Goal: Use online tool/utility: Utilize a website feature to perform a specific function

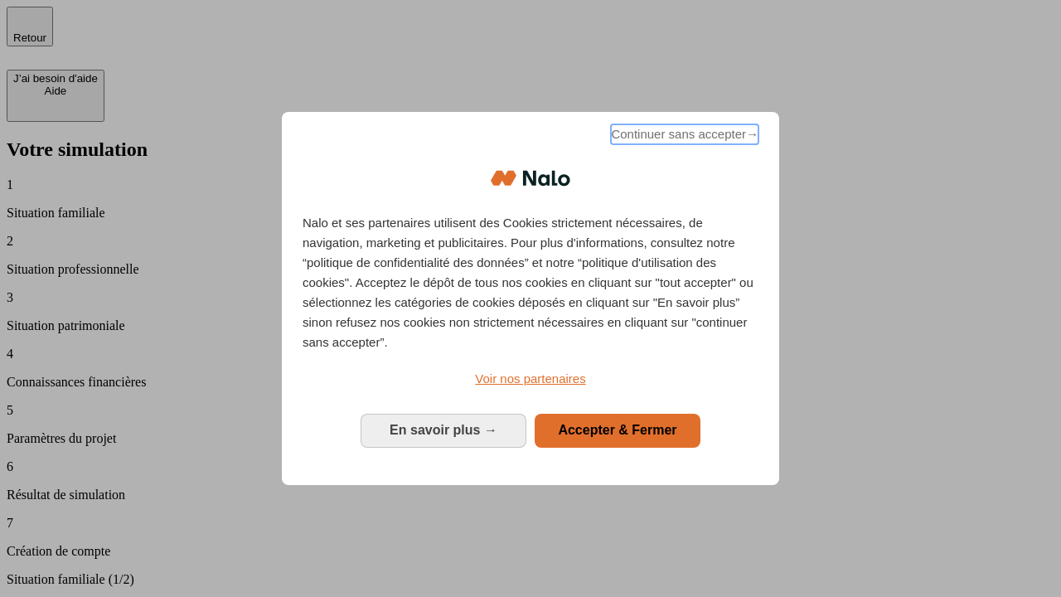
click at [683, 137] on span "Continuer sans accepter →" at bounding box center [685, 134] width 148 height 20
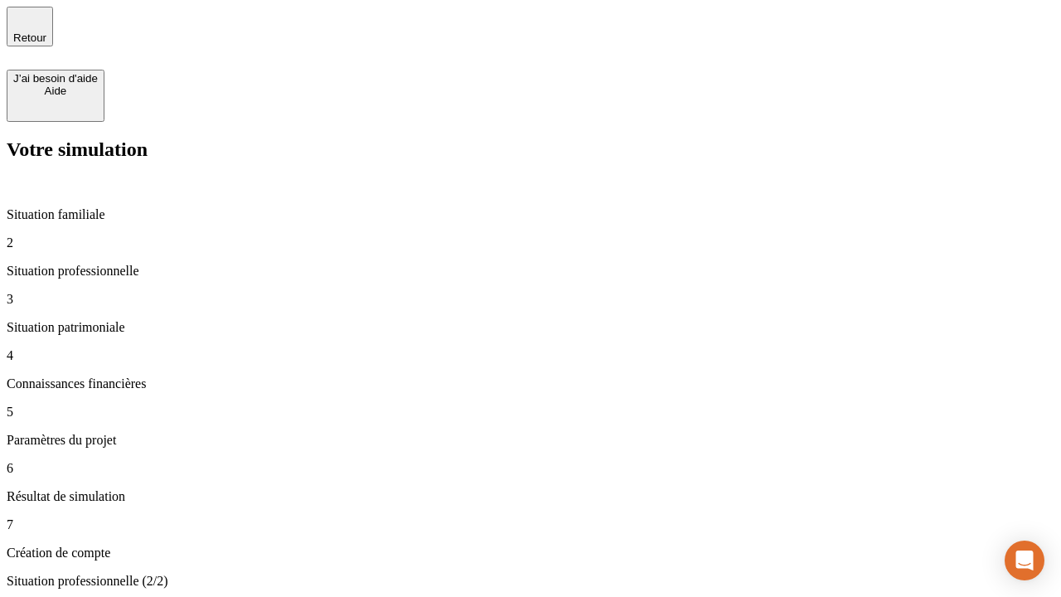
type input "30 000"
type input "40 000"
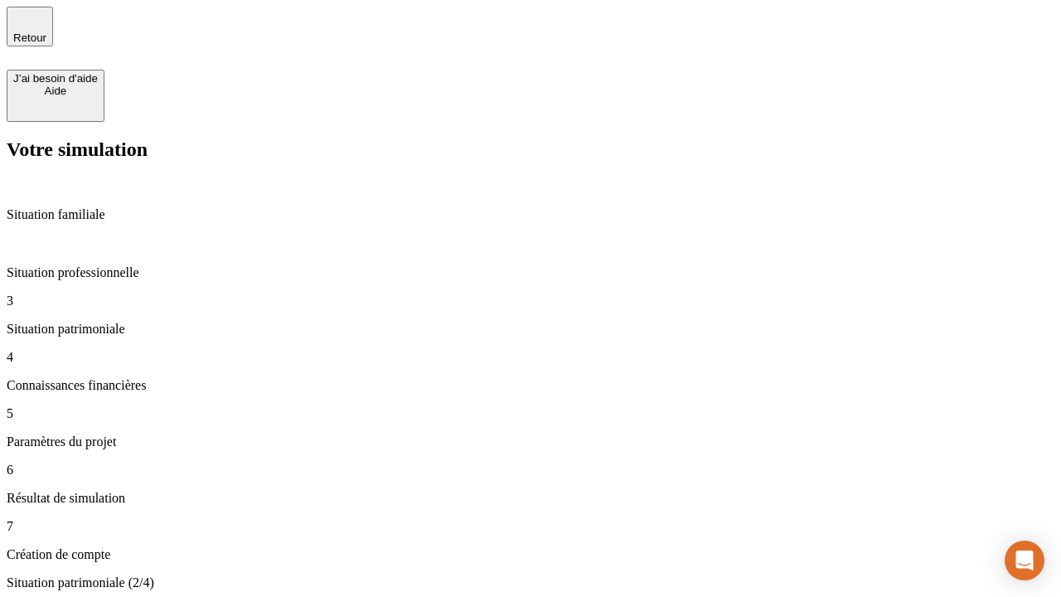
type input "1 100"
type input "20"
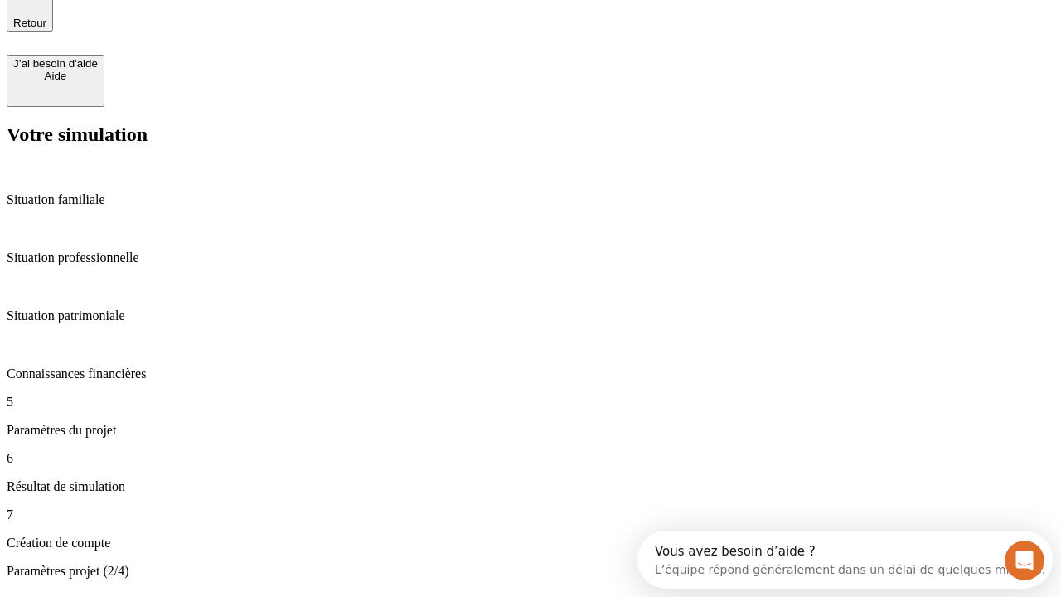
type input "40"
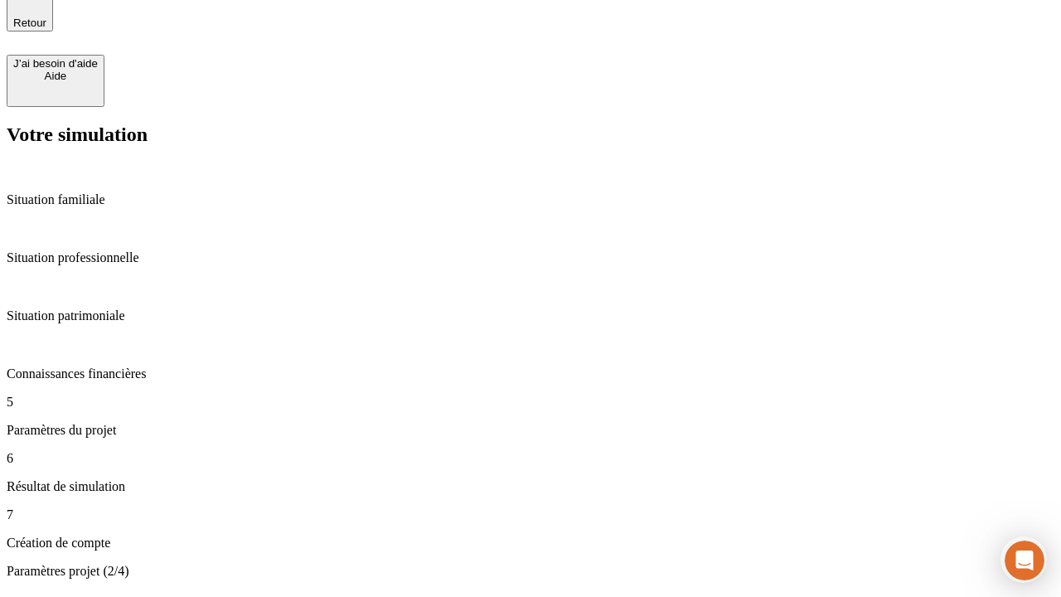
type input "50 000"
type input "640"
